Goal: Transaction & Acquisition: Obtain resource

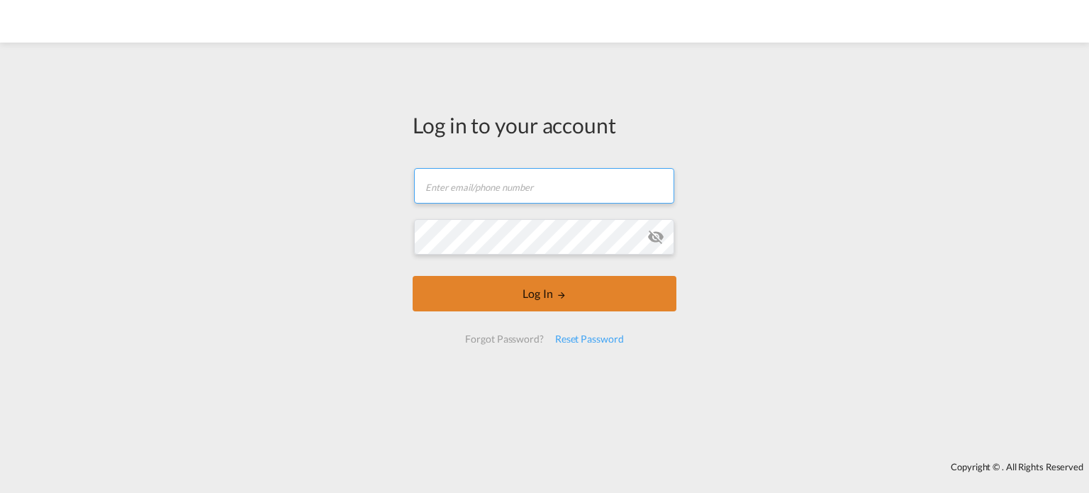
type input "[PERSON_NAME][EMAIL_ADDRESS][DOMAIN_NAME]"
click at [533, 303] on button "Log In" at bounding box center [545, 293] width 264 height 35
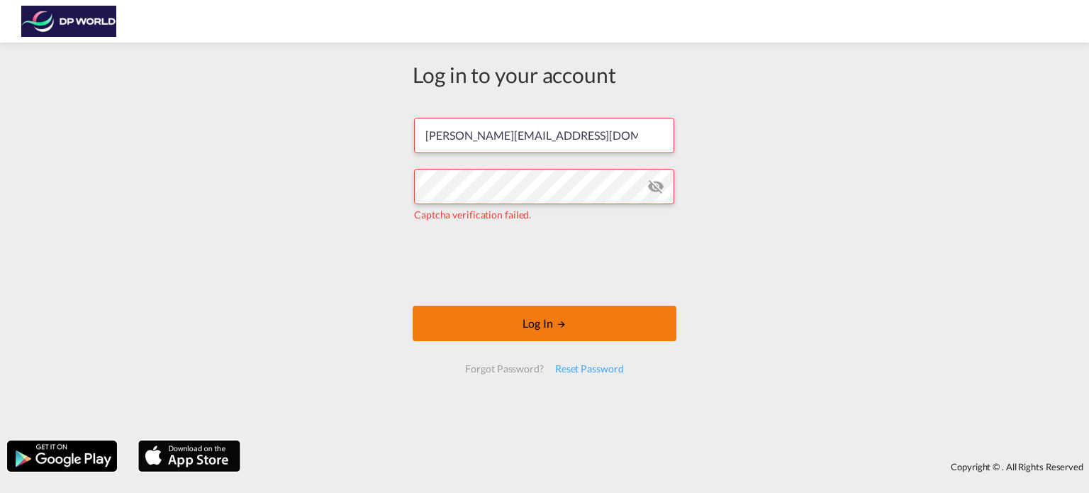
click at [591, 336] on button "Log In" at bounding box center [545, 323] width 264 height 35
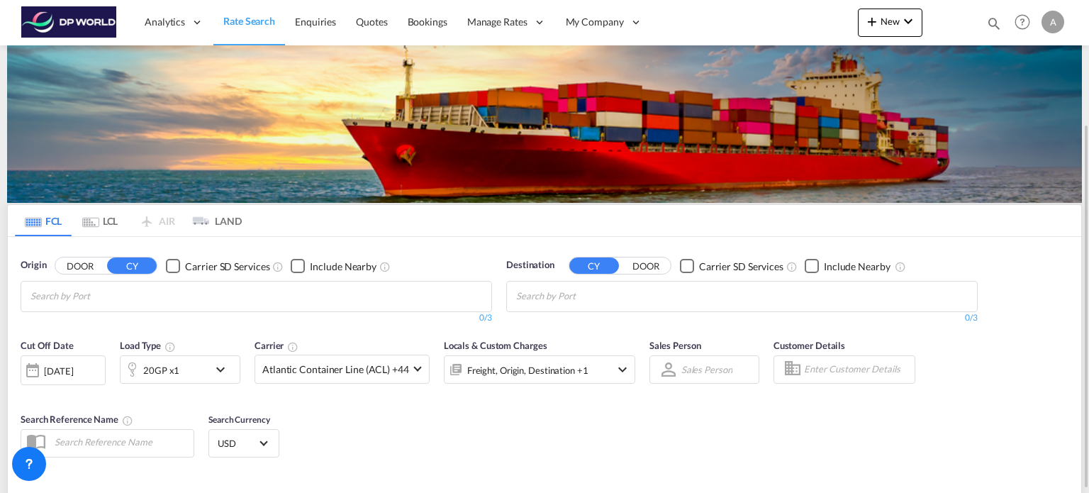
scroll to position [169, 0]
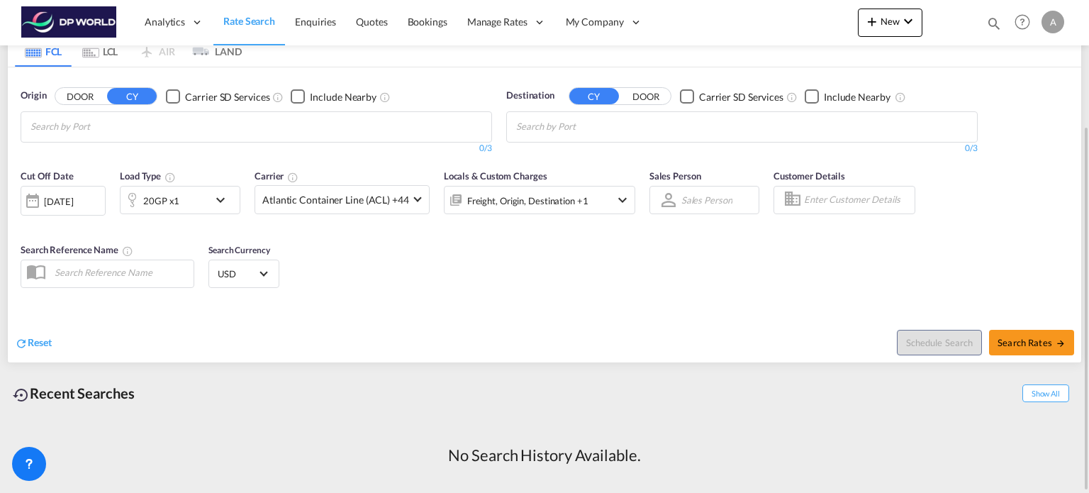
click at [158, 277] on input "text" at bounding box center [121, 272] width 146 height 21
paste input "HON25056"
type input "HON25056"
click at [1025, 345] on span "Search Rates" at bounding box center [1032, 342] width 68 height 11
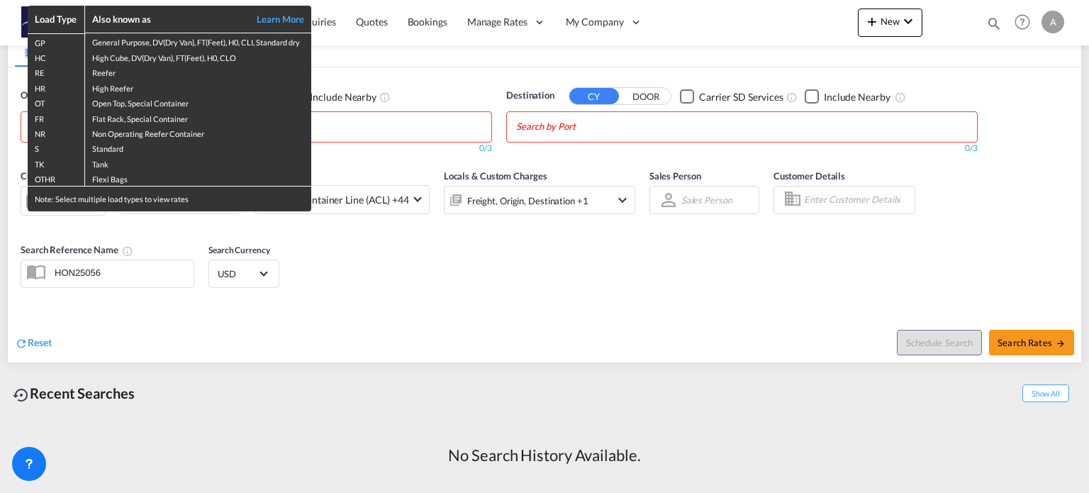
click at [396, 340] on div "Load Type Also known as Learn More GP General Purpose, DV(Dry Van), FT(Feet), H…" at bounding box center [544, 246] width 1089 height 493
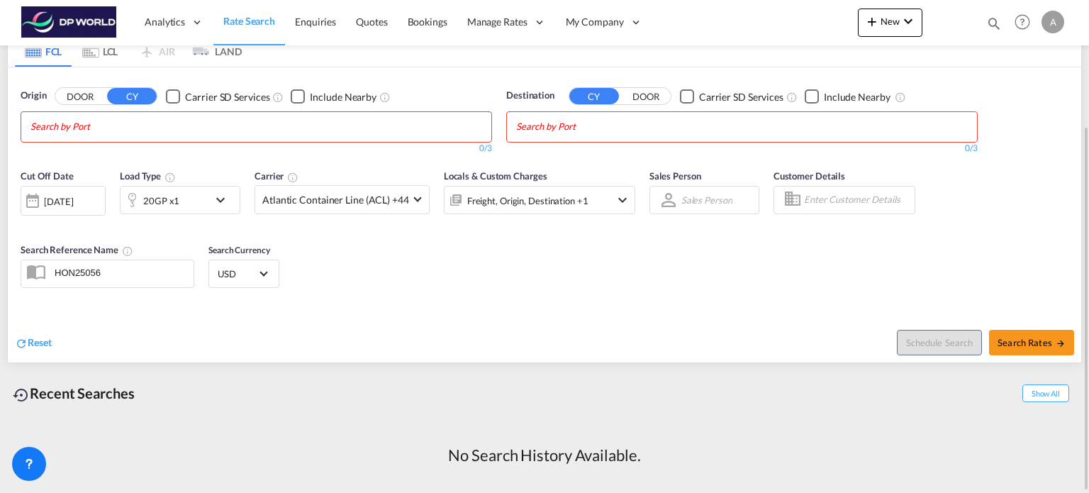
scroll to position [0, 0]
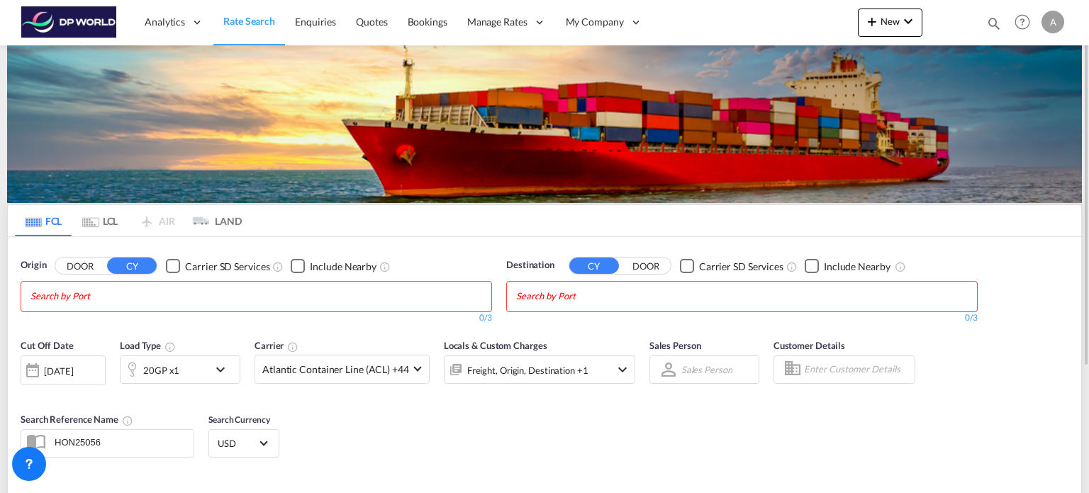
click at [207, 286] on md-chips at bounding box center [256, 296] width 470 height 30
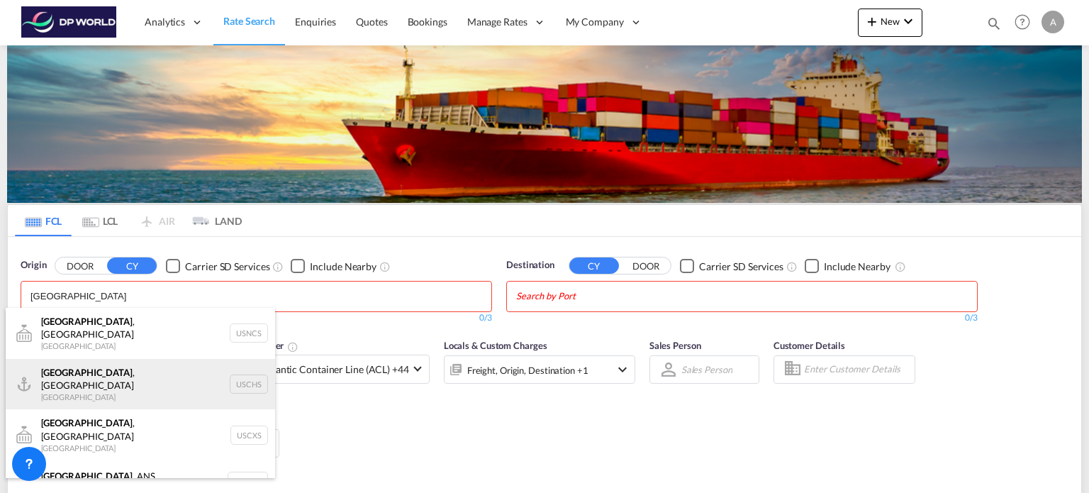
type input "[GEOGRAPHIC_DATA]"
click at [113, 370] on div "[GEOGRAPHIC_DATA] , [GEOGRAPHIC_DATA] United States USCHS" at bounding box center [140, 384] width 269 height 51
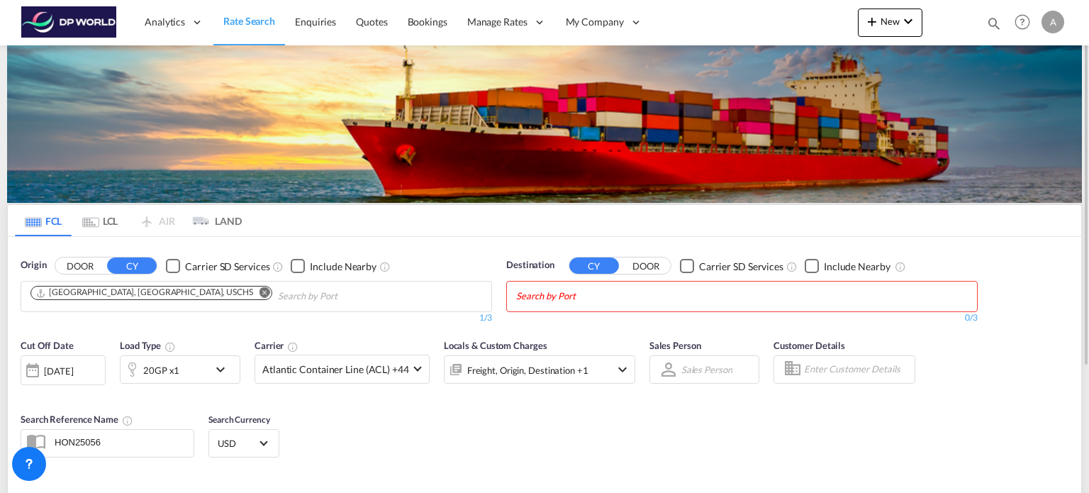
click at [647, 299] on input "Chips input." at bounding box center [583, 296] width 135 height 23
type input "[GEOGRAPHIC_DATA]"
click at [549, 336] on div "Singapore [GEOGRAPHIC_DATA] [GEOGRAPHIC_DATA]" at bounding box center [625, 329] width 269 height 43
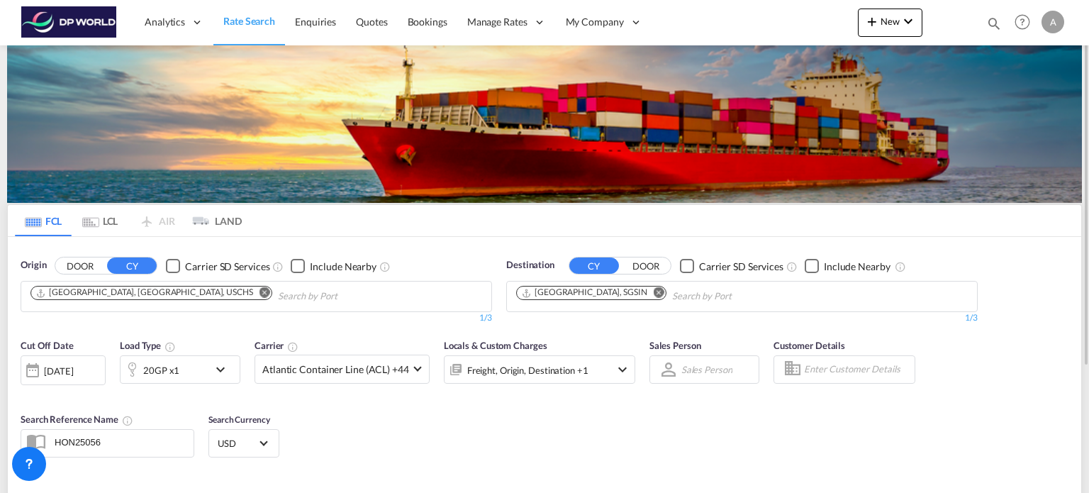
scroll to position [169, 0]
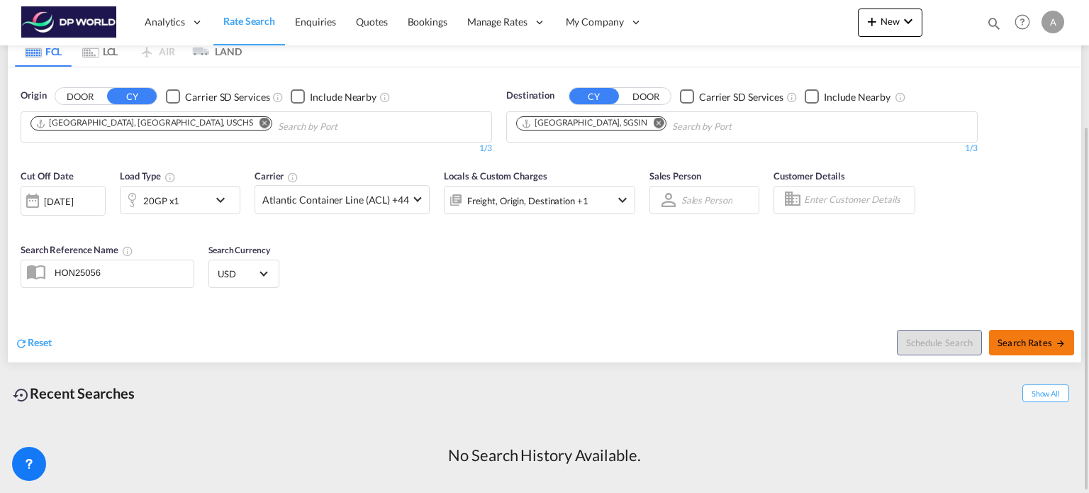
click at [1034, 347] on button "Search Rates" at bounding box center [1031, 343] width 85 height 26
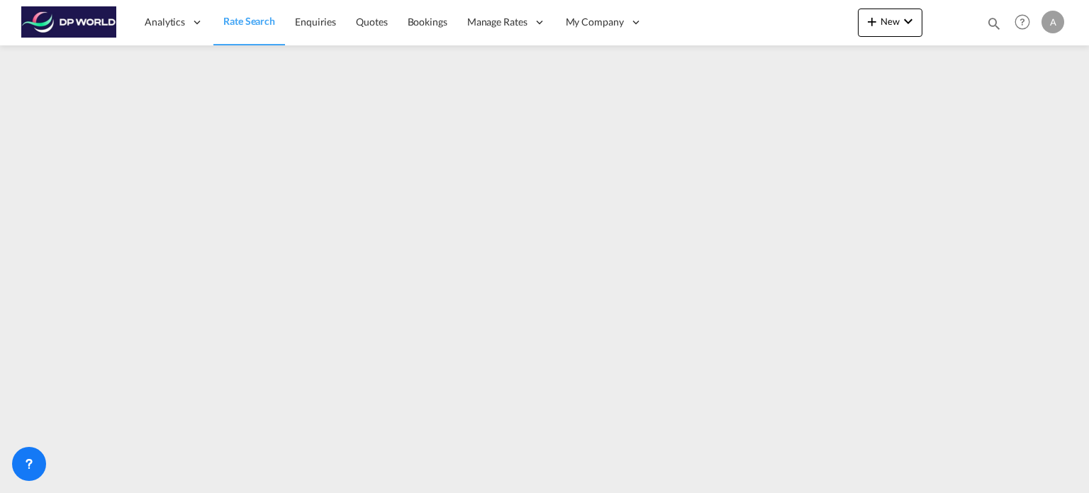
click at [255, 25] on span "Rate Search" at bounding box center [249, 21] width 52 height 12
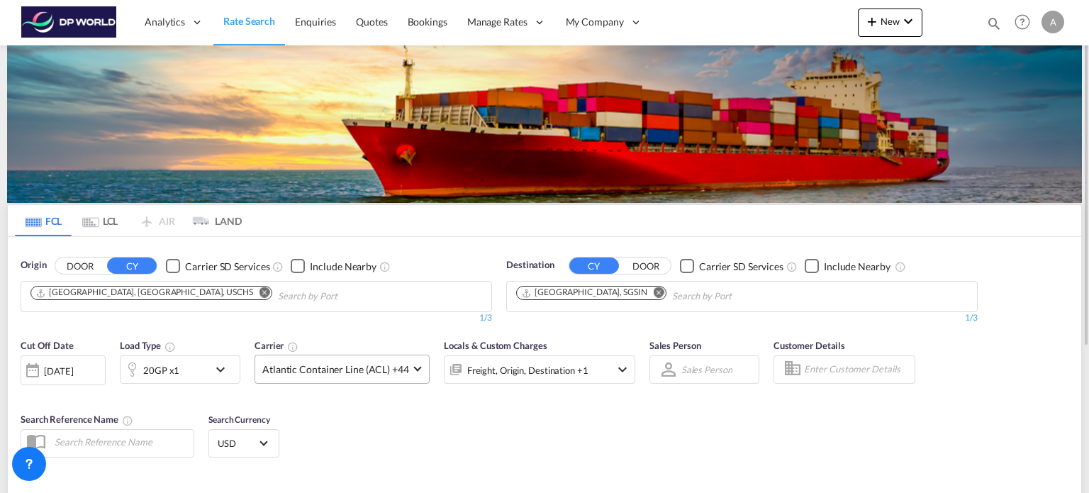
click at [411, 362] on md-select-value "Atlantic Container Line (ACL) +44" at bounding box center [342, 369] width 174 height 28
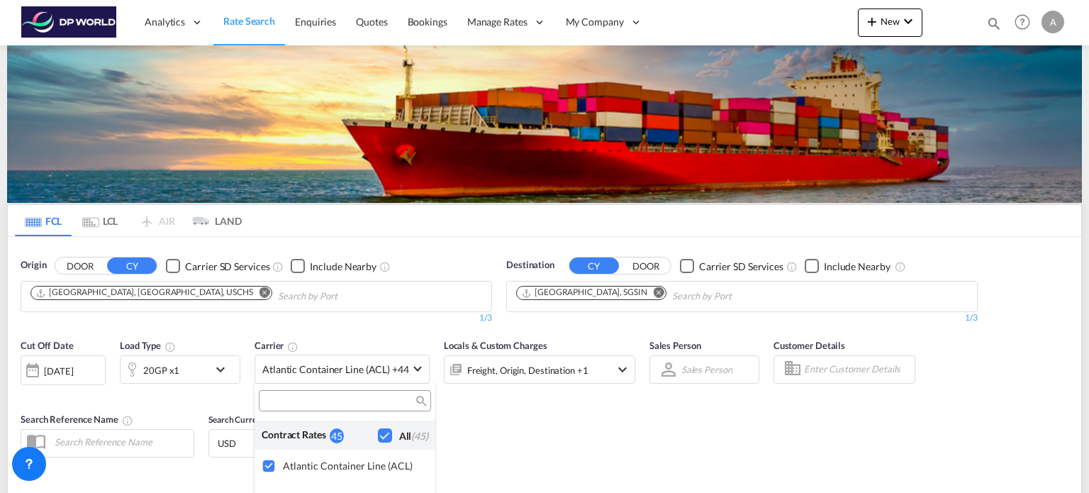
click at [378, 433] on div "Checkbox No Ink" at bounding box center [385, 435] width 14 height 14
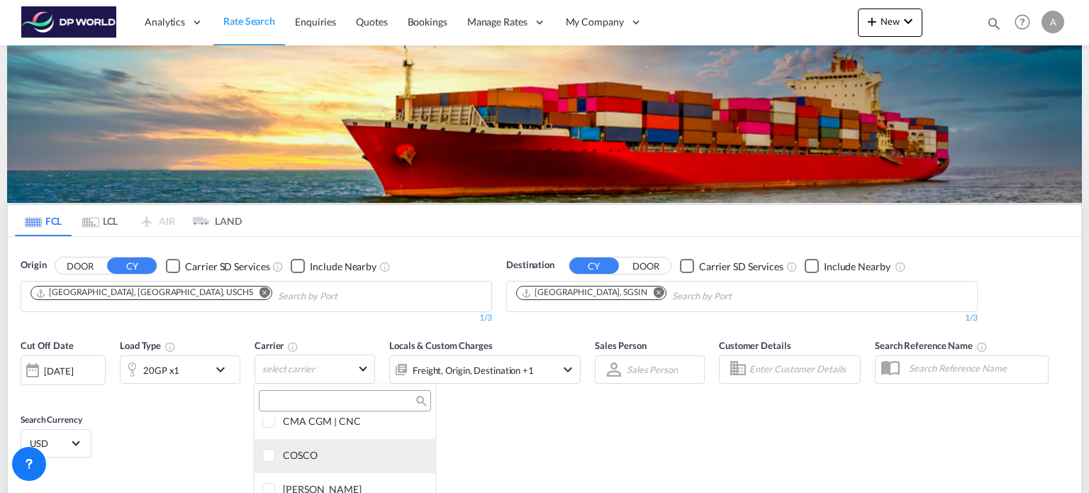
scroll to position [1195, 0]
click at [272, 453] on div at bounding box center [269, 455] width 14 height 14
click at [627, 462] on md-backdrop at bounding box center [544, 246] width 1089 height 493
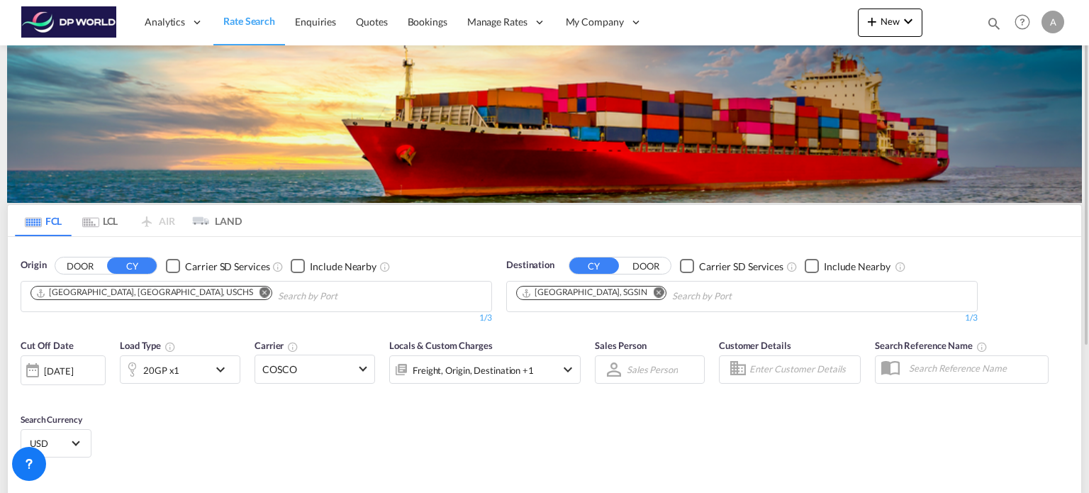
scroll to position [209, 0]
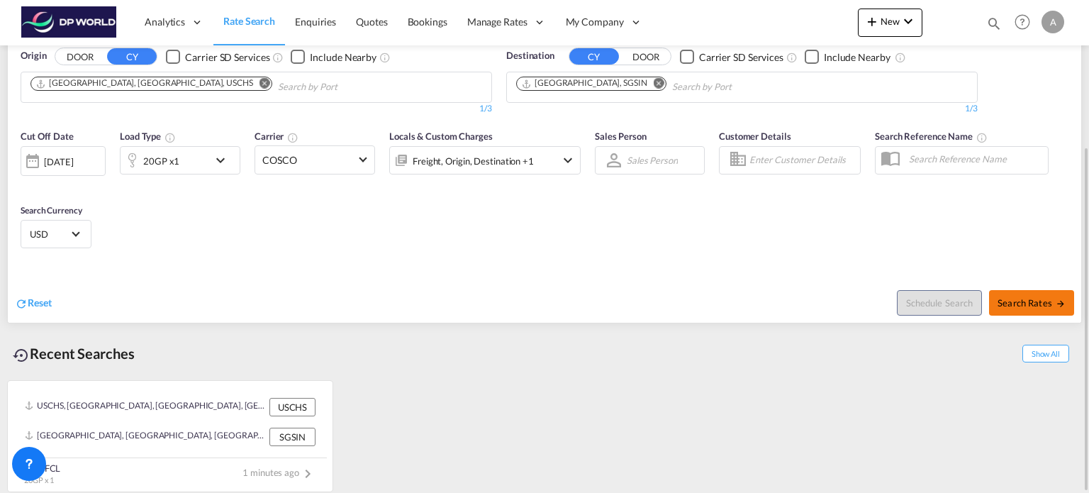
click at [1009, 291] on button "Search Rates" at bounding box center [1031, 303] width 85 height 26
type input "USCHS to SGSIN / [DATE]"
